Goal: Task Accomplishment & Management: Manage account settings

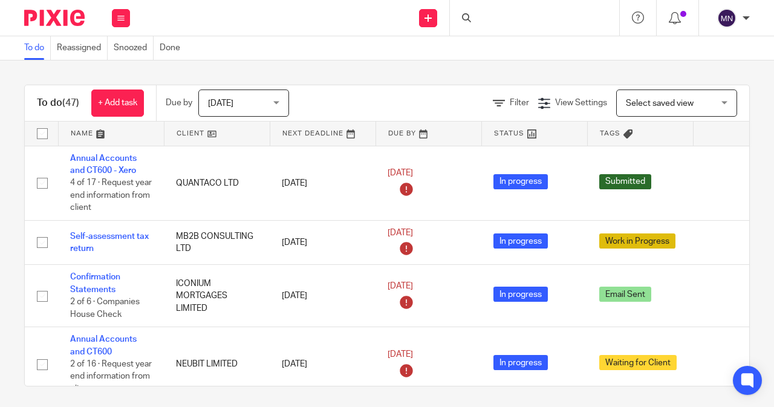
click at [481, 22] on div at bounding box center [534, 18] width 169 height 36
click at [493, 18] on input "Search" at bounding box center [528, 20] width 109 height 11
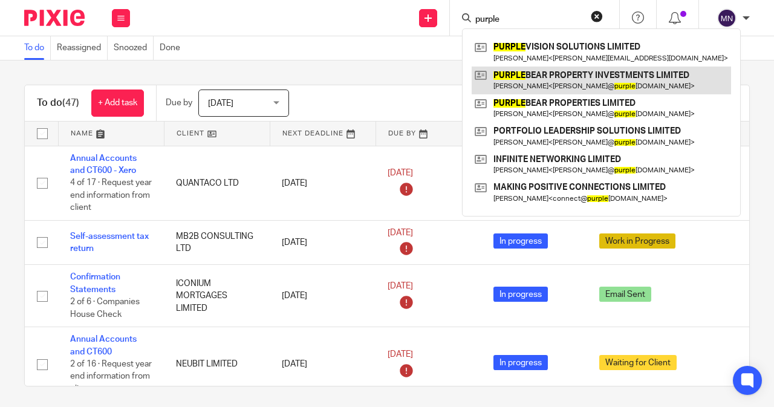
click at [539, 70] on link at bounding box center [601, 81] width 259 height 28
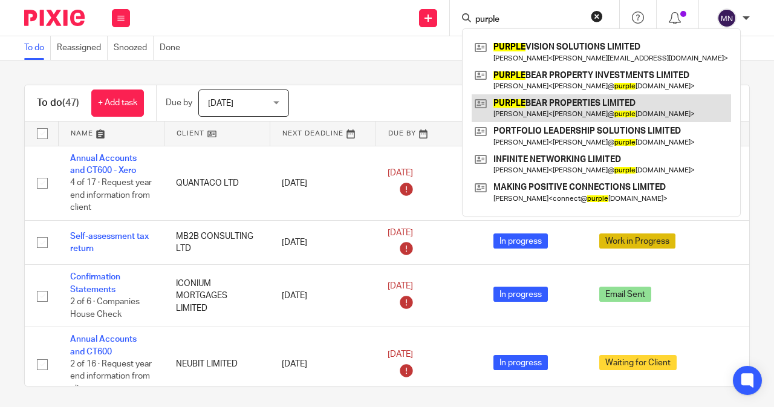
click at [550, 101] on link at bounding box center [601, 108] width 259 height 28
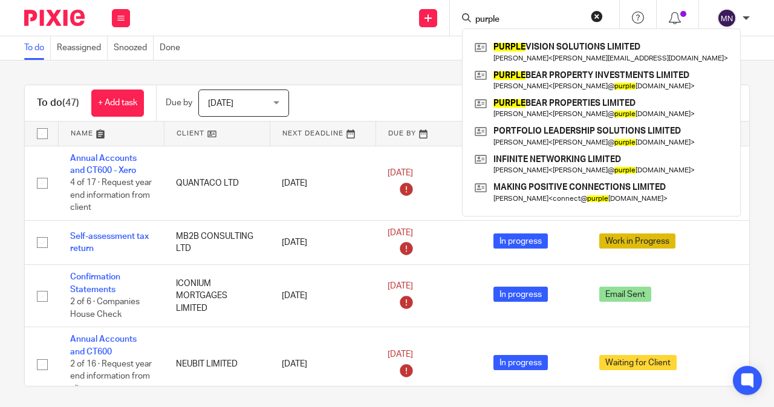
drag, startPoint x: 508, startPoint y: 20, endPoint x: 472, endPoint y: 25, distance: 36.7
click at [472, 25] on div "purple PURPLE VISION SOLUTIONS LIMITED Sachin Brijalal Bhutada < bhutada.sachin…" at bounding box center [534, 18] width 169 height 36
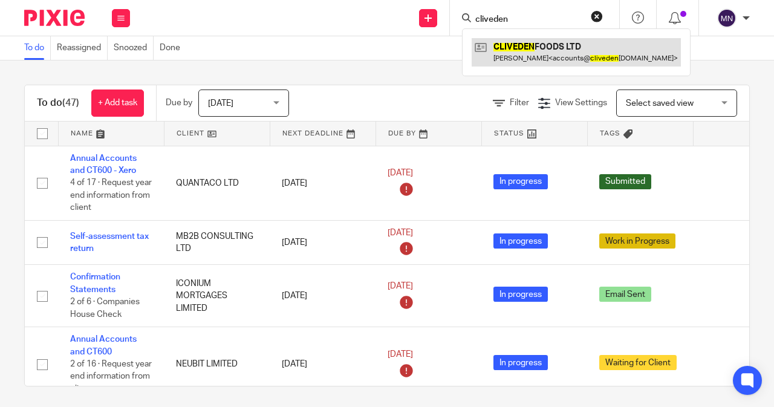
type input "cliveden"
click at [524, 56] on link at bounding box center [576, 52] width 209 height 28
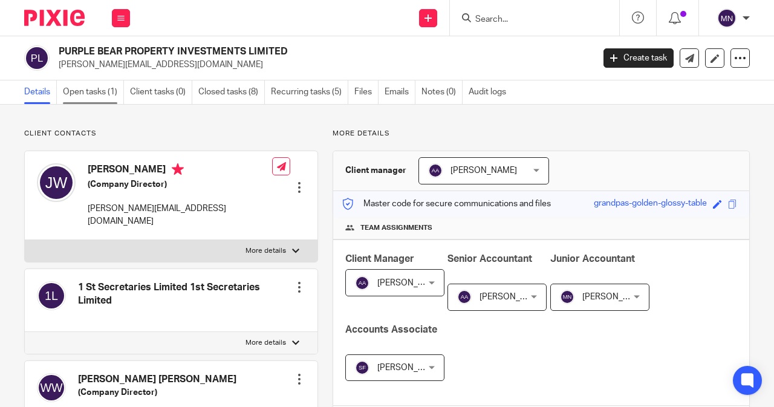
click at [87, 85] on link "Open tasks (1)" at bounding box center [93, 92] width 61 height 24
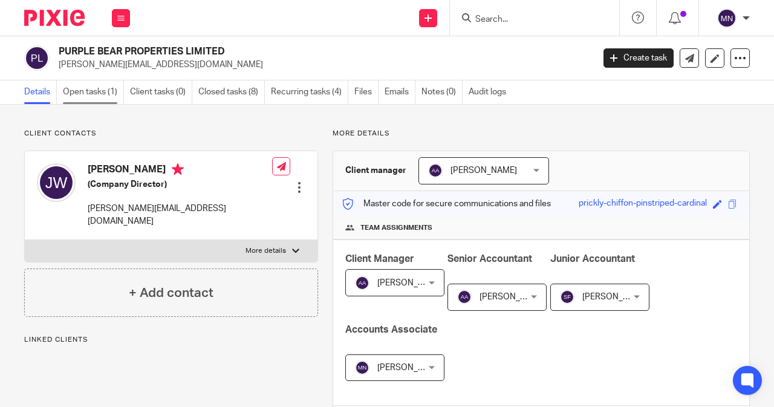
click at [78, 97] on link "Open tasks (1)" at bounding box center [93, 92] width 61 height 24
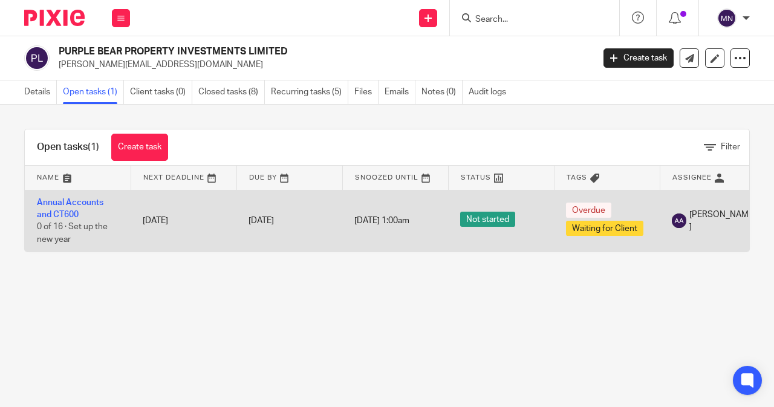
click at [50, 207] on td "Annual Accounts and CT600 0 of 16 · Set up the new year" at bounding box center [78, 221] width 106 height 62
click at [51, 211] on link "Annual Accounts and CT600" at bounding box center [70, 208] width 67 height 21
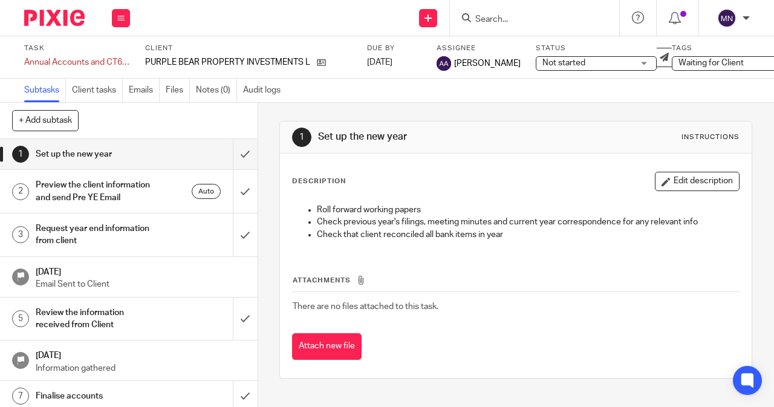
click at [585, 65] on span "Not started" at bounding box center [587, 63] width 91 height 13
click at [722, 60] on span "Waiting for Client" at bounding box center [723, 63] width 91 height 13
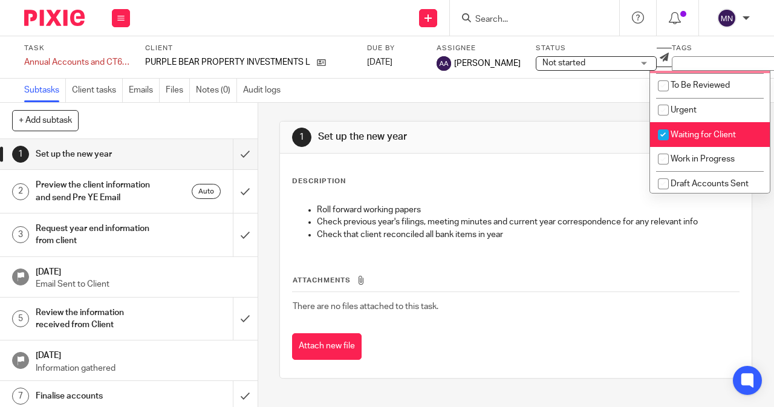
scroll to position [121, 0]
click at [703, 134] on span "Waiting for Client" at bounding box center [702, 134] width 65 height 8
checkbox input "false"
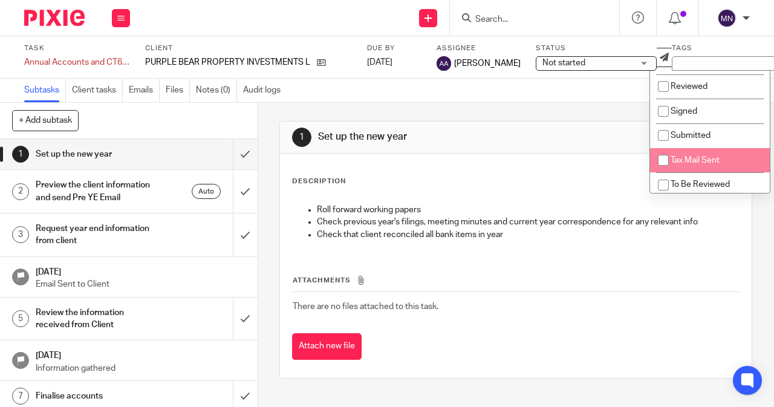
scroll to position [2, 0]
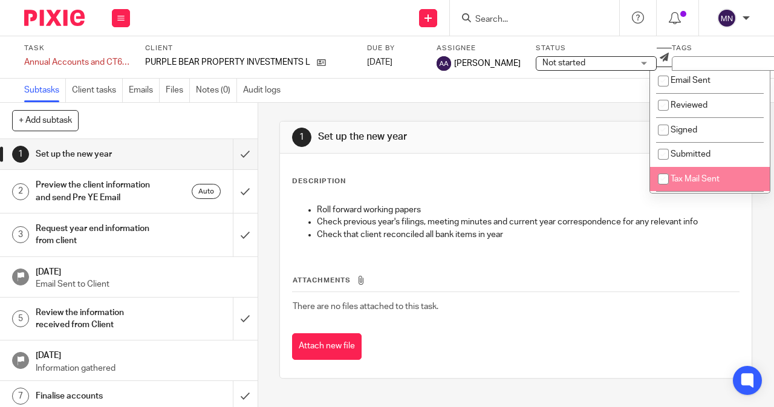
click at [716, 169] on li "Tax Mail Sent" at bounding box center [710, 179] width 120 height 25
checkbox input "true"
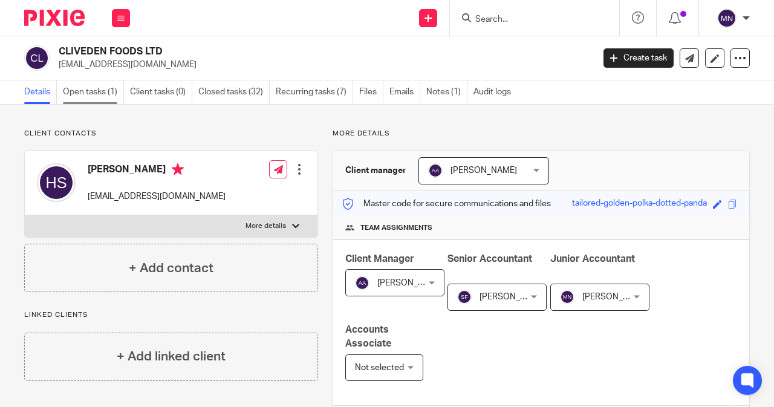
click at [114, 92] on link "Open tasks (1)" at bounding box center [93, 92] width 61 height 24
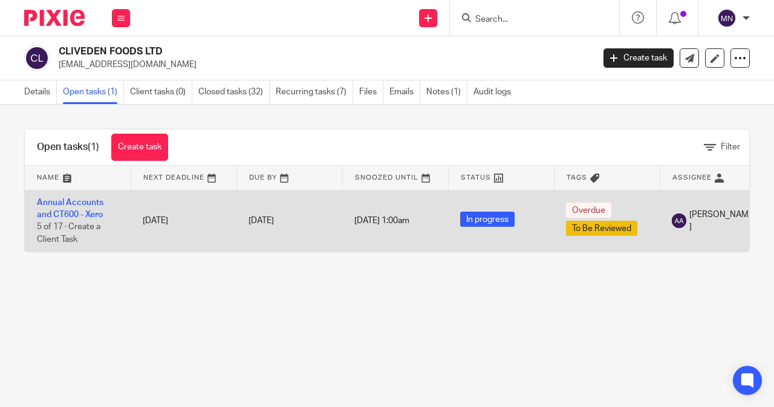
click at [50, 207] on td "Annual Accounts and CT600 - Xero 5 of 17 · Create a Client Task" at bounding box center [78, 221] width 106 height 62
click at [50, 214] on link "Annual Accounts and CT600 - Xero" at bounding box center [70, 208] width 67 height 21
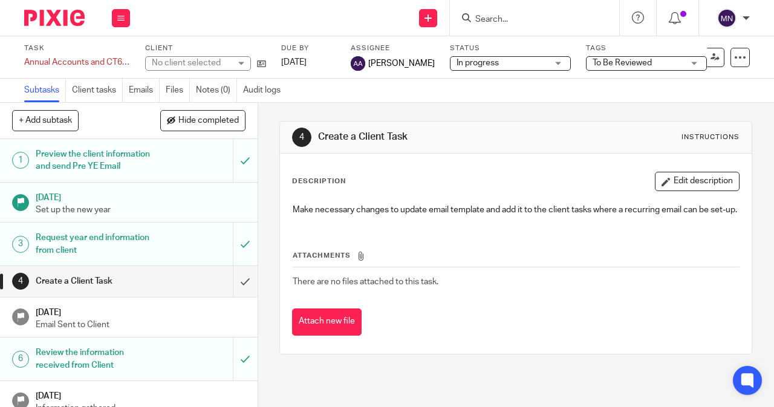
click at [671, 63] on div "To Be Reviewed" at bounding box center [646, 63] width 121 height 15
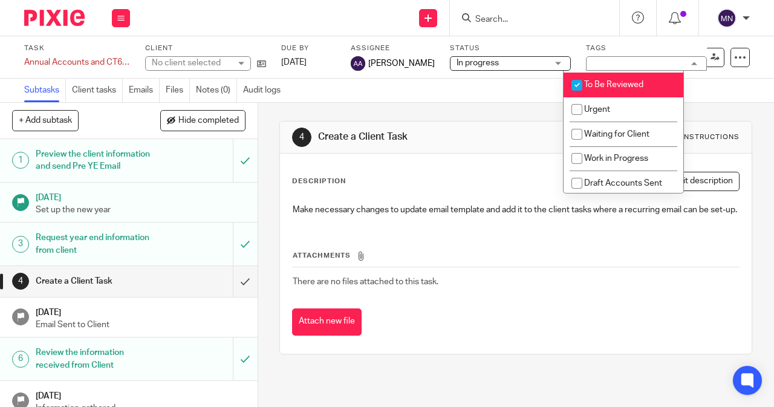
scroll to position [123, 0]
click at [578, 75] on input "checkbox" at bounding box center [576, 82] width 23 height 23
checkbox input "false"
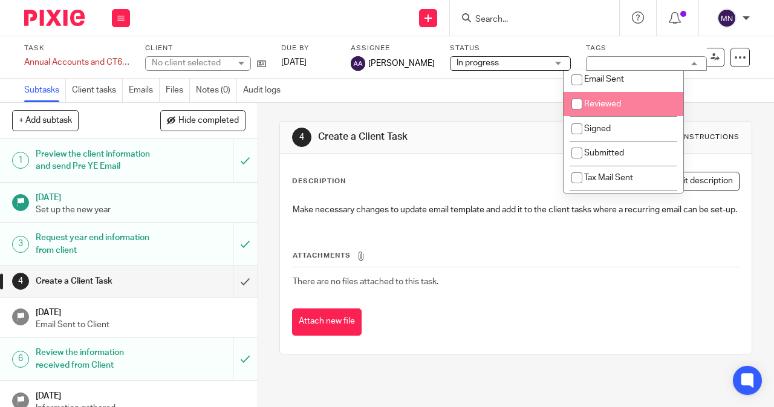
scroll to position [2, 0]
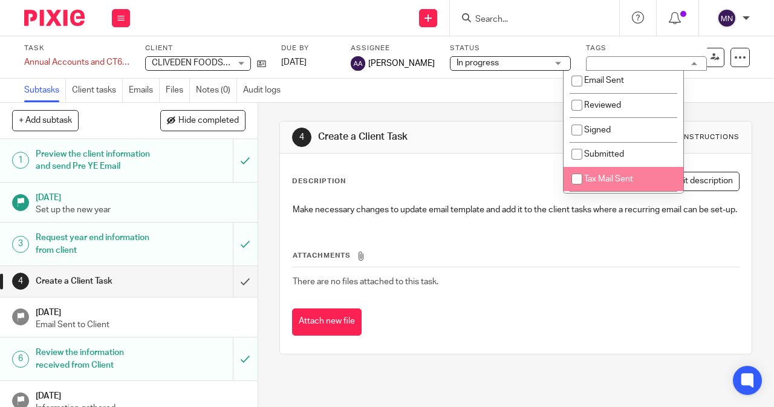
click at [605, 170] on li "Tax Mail Sent" at bounding box center [623, 179] width 120 height 25
checkbox input "true"
